Goal: Navigation & Orientation: Go to known website

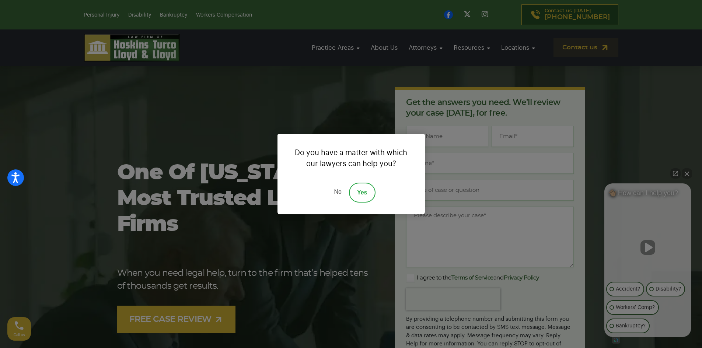
click at [364, 189] on link "Yes" at bounding box center [362, 193] width 27 height 20
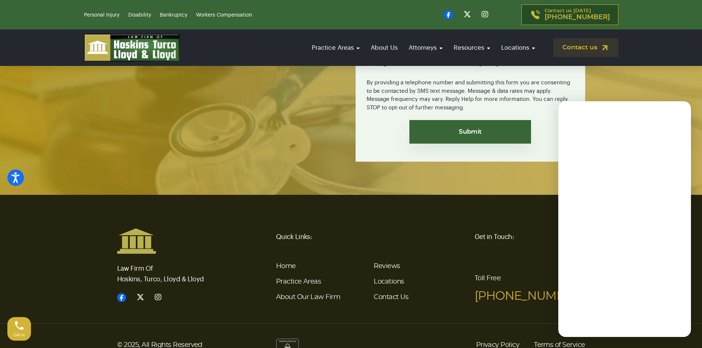
scroll to position [2832, 0]
